Goal: Check status: Check status

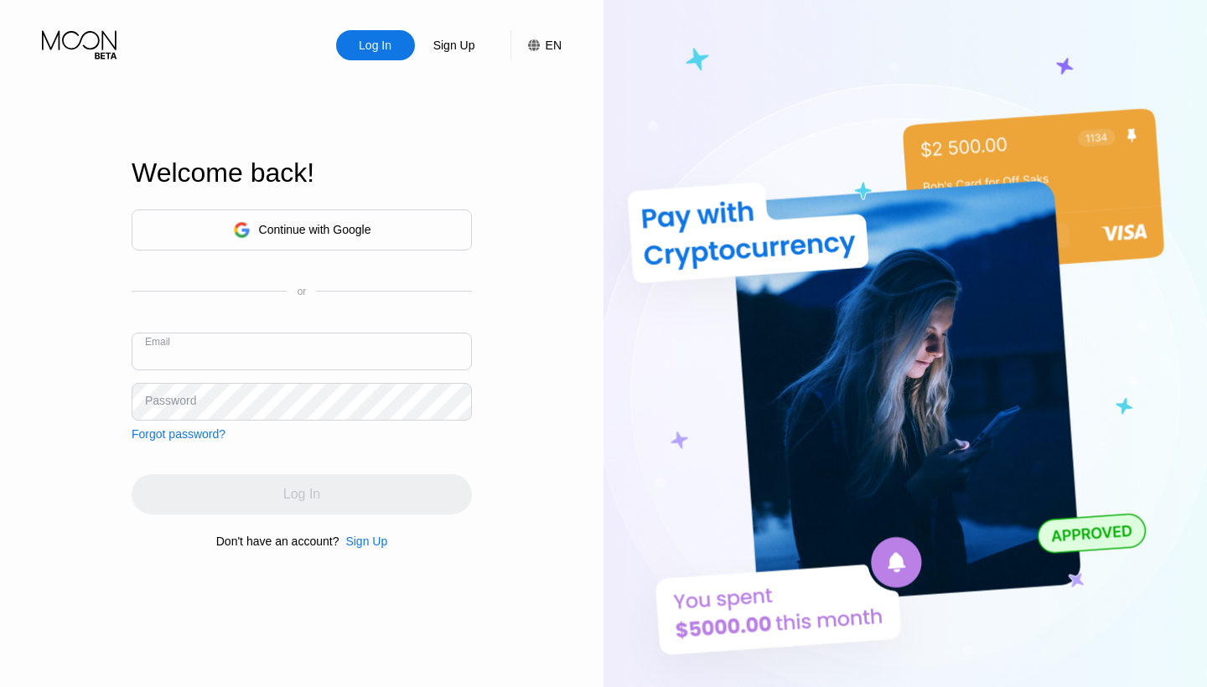
type input "[EMAIL_ADDRESS][DOMAIN_NAME]"
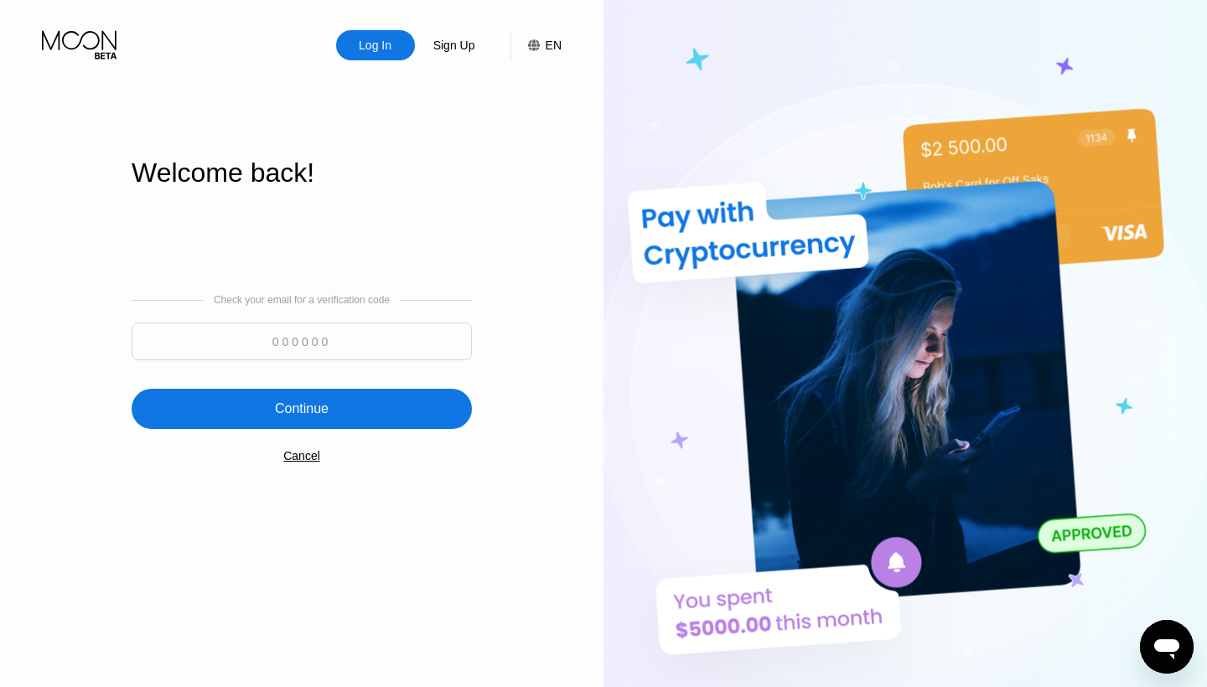
click at [241, 349] on input at bounding box center [302, 342] width 340 height 38
paste input "327738"
type input "327738"
click at [255, 411] on div "Continue" at bounding box center [302, 409] width 340 height 40
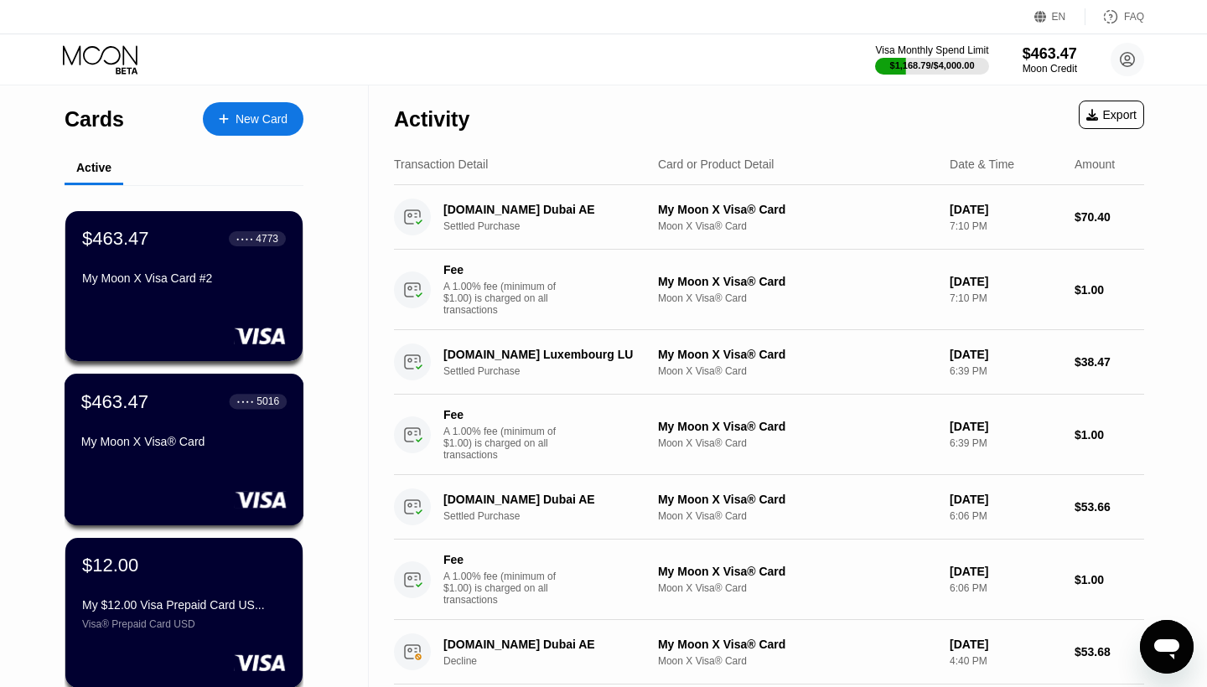
click at [168, 450] on div "My Moon X Visa® Card" at bounding box center [183, 445] width 205 height 20
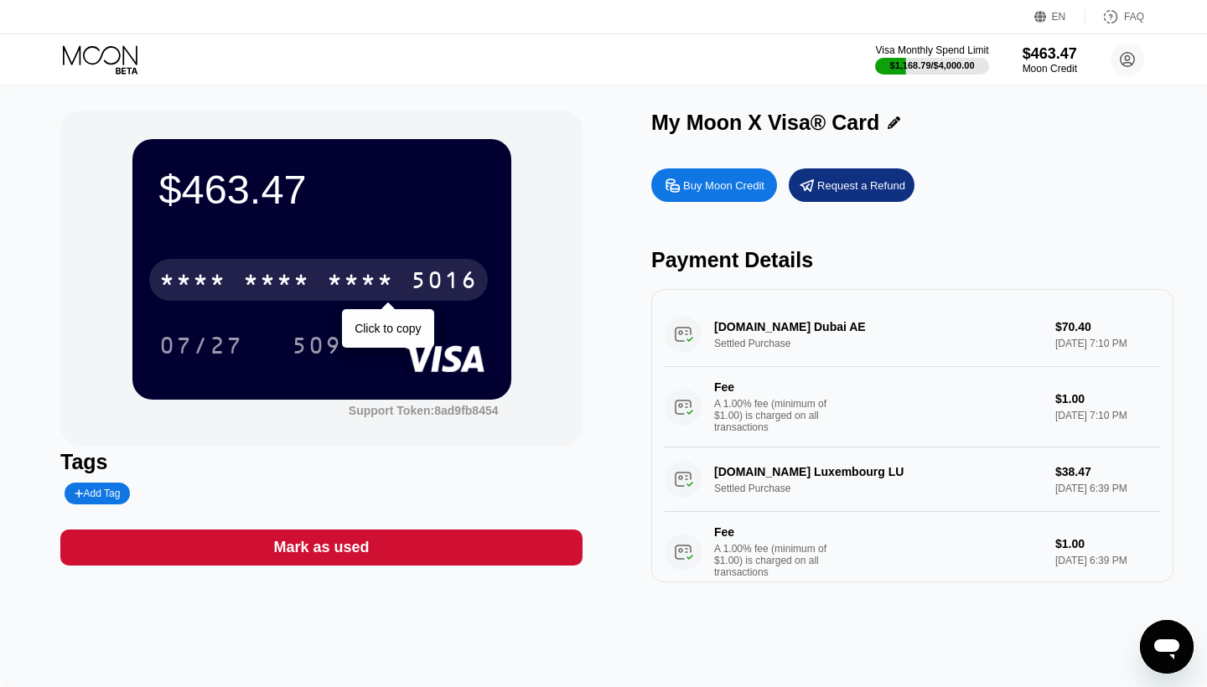
click at [232, 276] on div "* * * * * * * * * * * * 5016" at bounding box center [318, 280] width 339 height 42
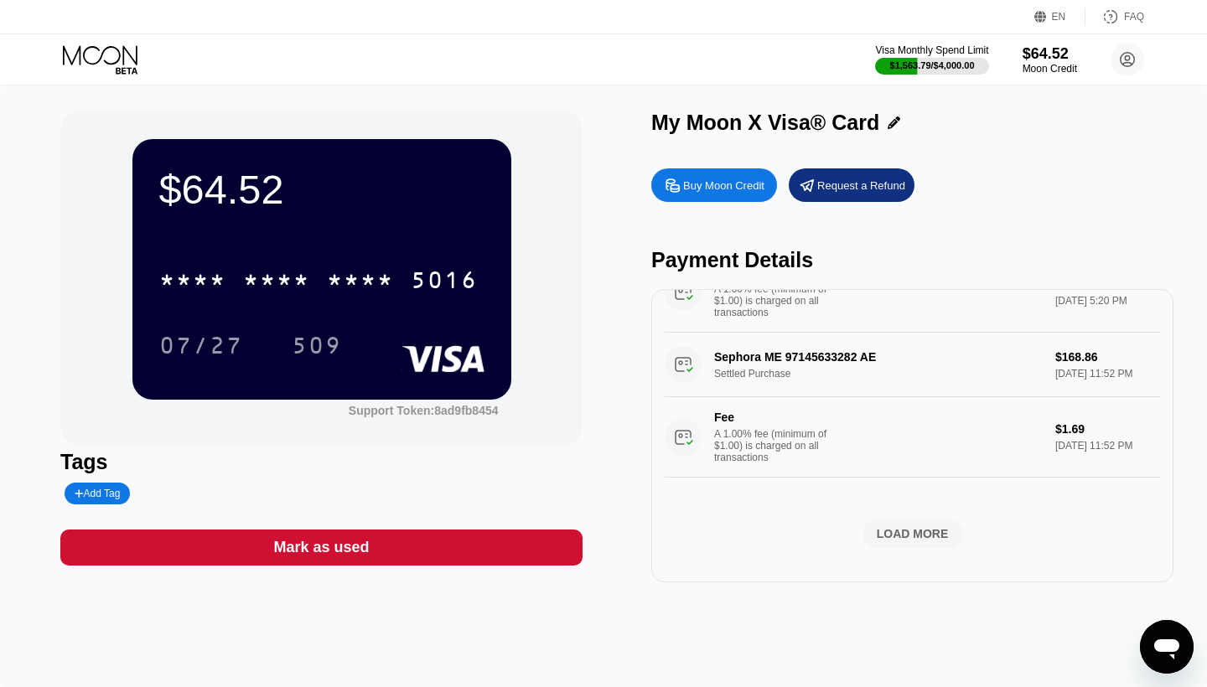
scroll to position [1504, 0]
click at [878, 539] on div "LOAD MORE" at bounding box center [913, 533] width 72 height 15
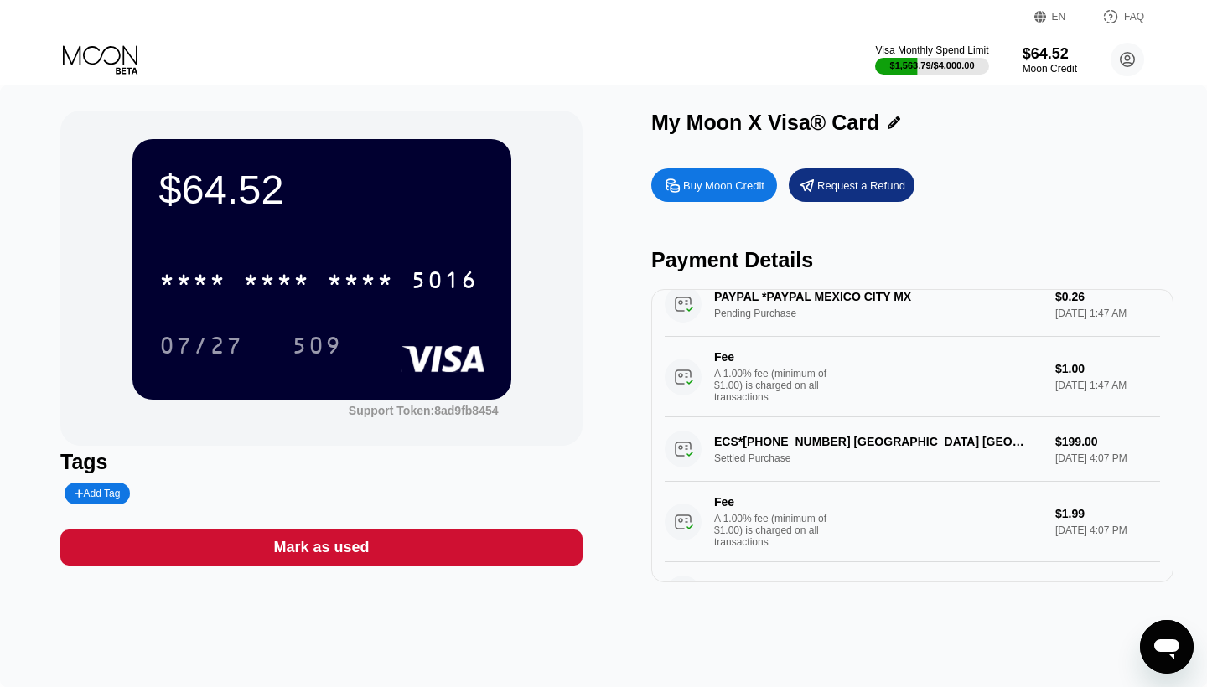
scroll to position [1608, 0]
